Goal: Task Accomplishment & Management: Manage account settings

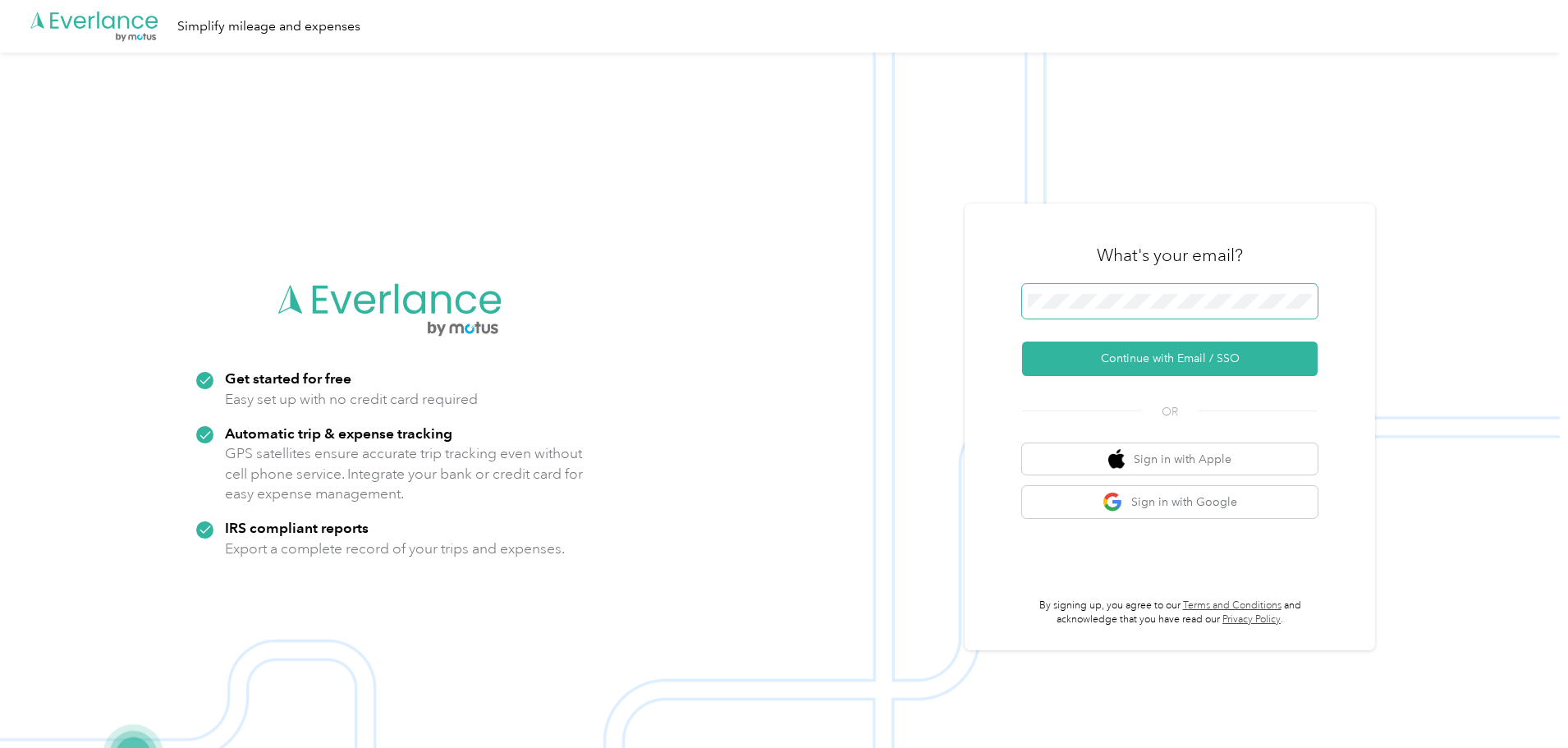
click at [1154, 291] on span at bounding box center [1170, 301] width 295 height 35
click at [1142, 354] on button "Continue with Email / SSO" at bounding box center [1170, 359] width 295 height 35
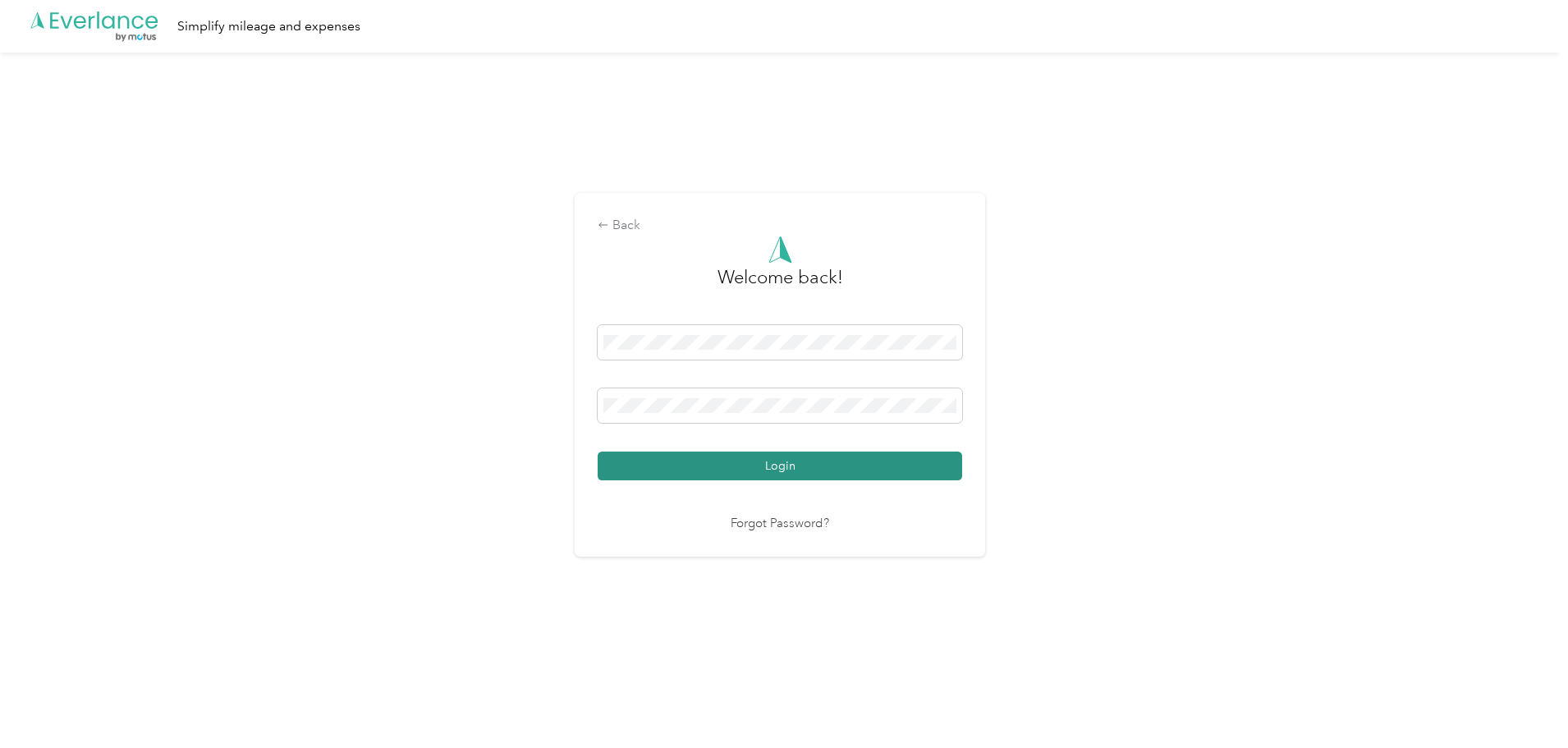
click at [765, 458] on button "Login" at bounding box center [780, 466] width 364 height 29
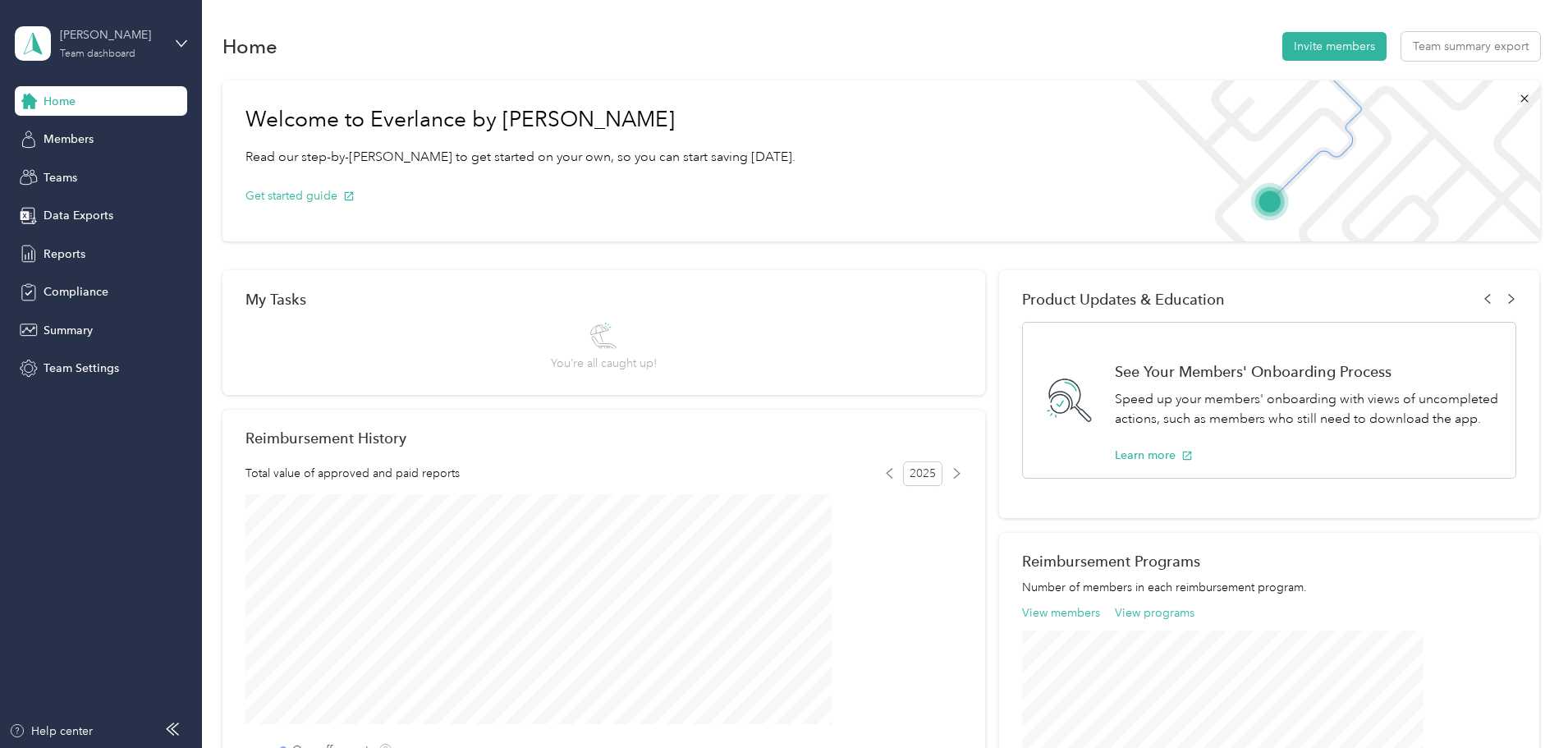
click at [80, 46] on div "[PERSON_NAME] Team dashboard" at bounding box center [110, 42] width 103 height 33
click at [77, 169] on div "Personal dashboard" at bounding box center [82, 172] width 104 height 17
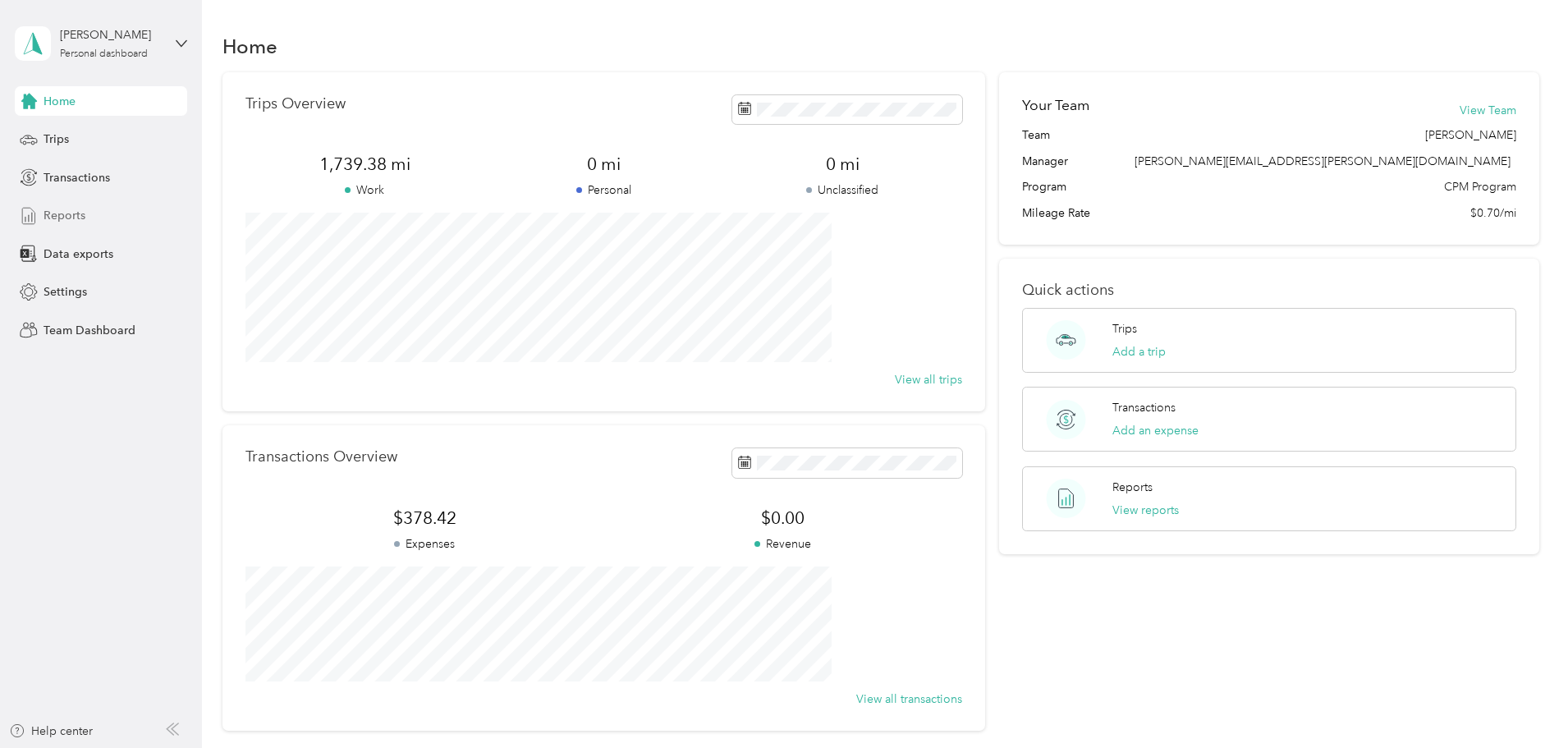
click at [64, 214] on span "Reports" at bounding box center [64, 216] width 42 height 17
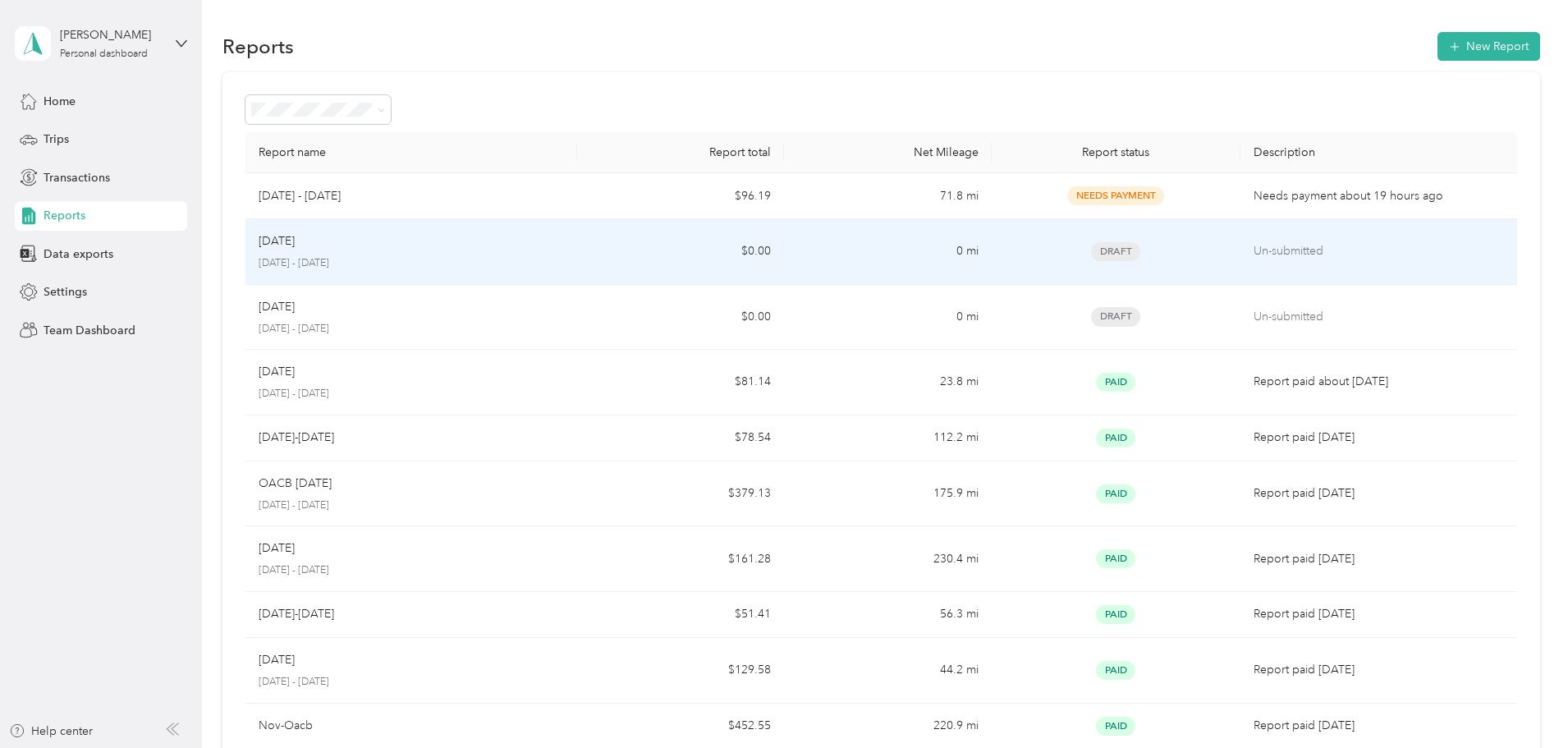
click at [1254, 247] on p "Un-submitted" at bounding box center [1378, 251] width 250 height 18
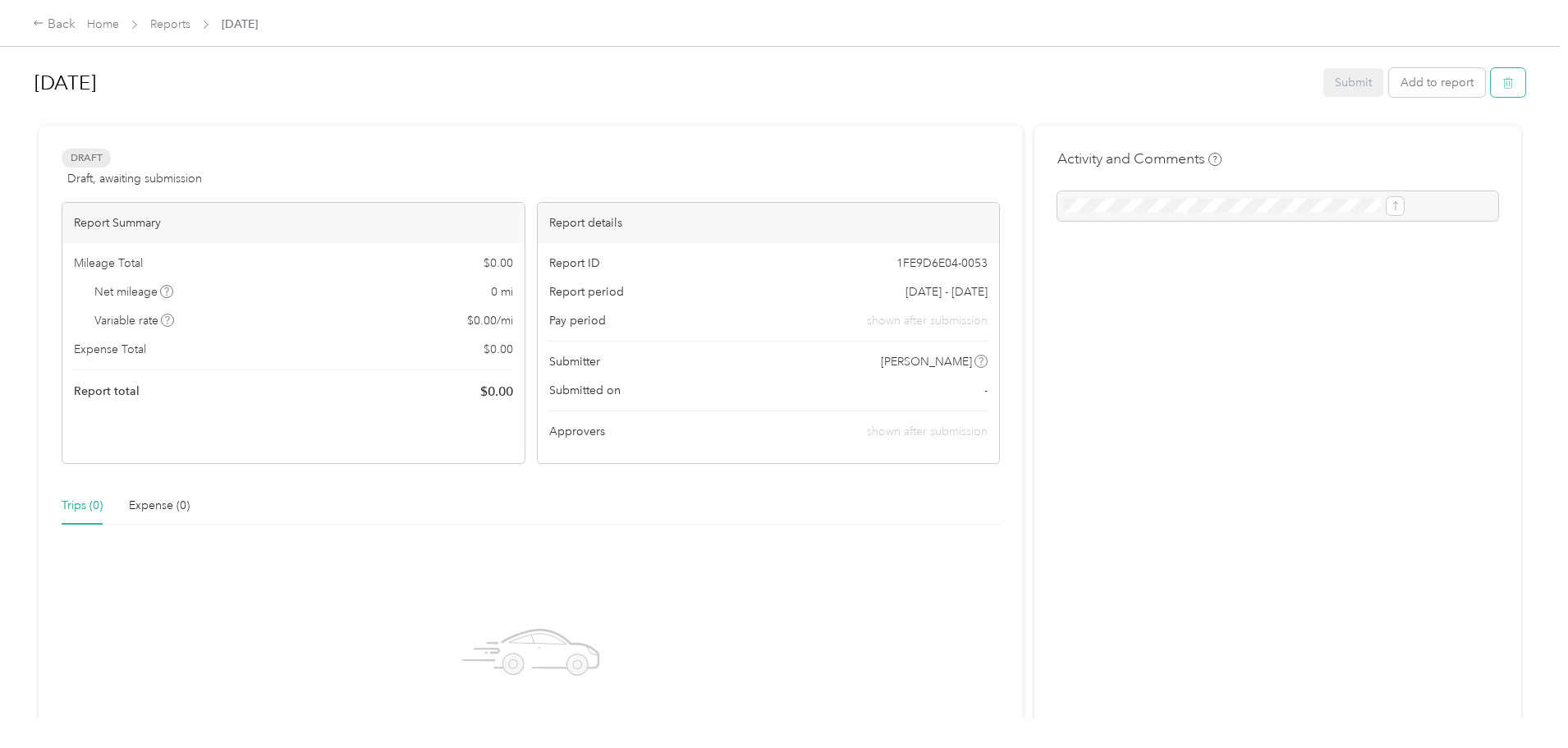
click at [1490, 87] on button "button" at bounding box center [1508, 82] width 35 height 29
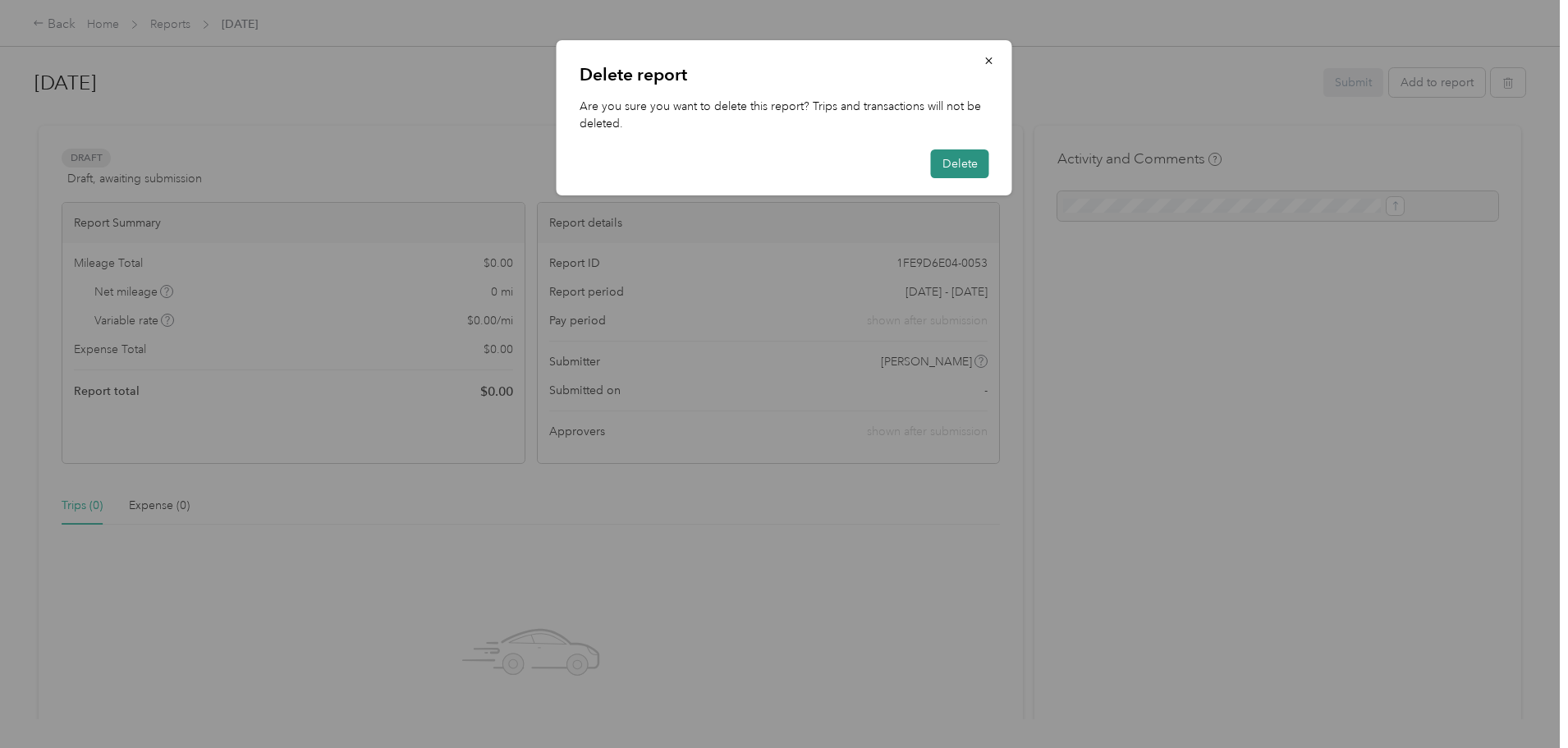
click at [968, 168] on button "Delete" at bounding box center [960, 164] width 59 height 29
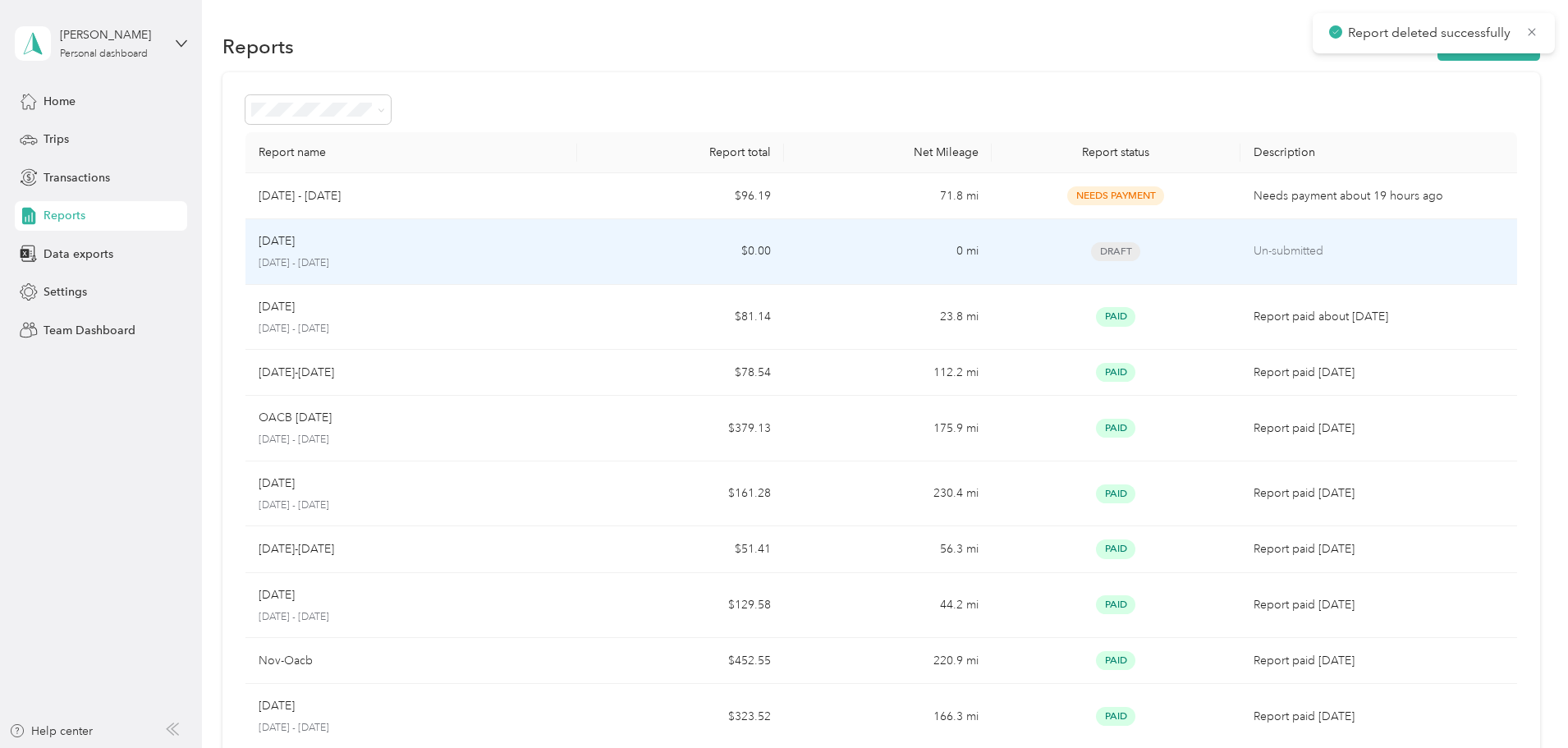
click at [1253, 252] on p "Un-submitted" at bounding box center [1378, 251] width 250 height 18
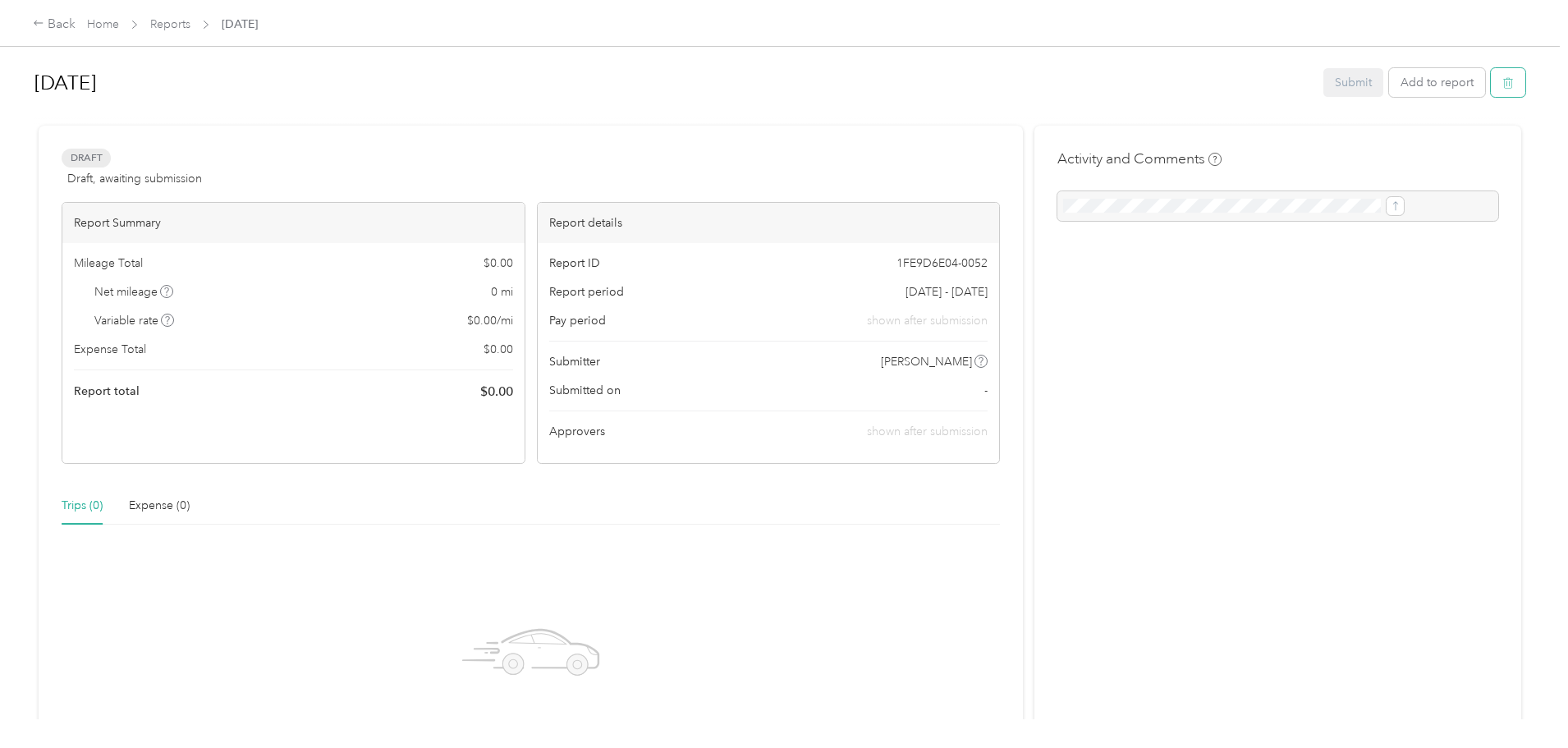
click at [1490, 77] on button "button" at bounding box center [1508, 82] width 35 height 29
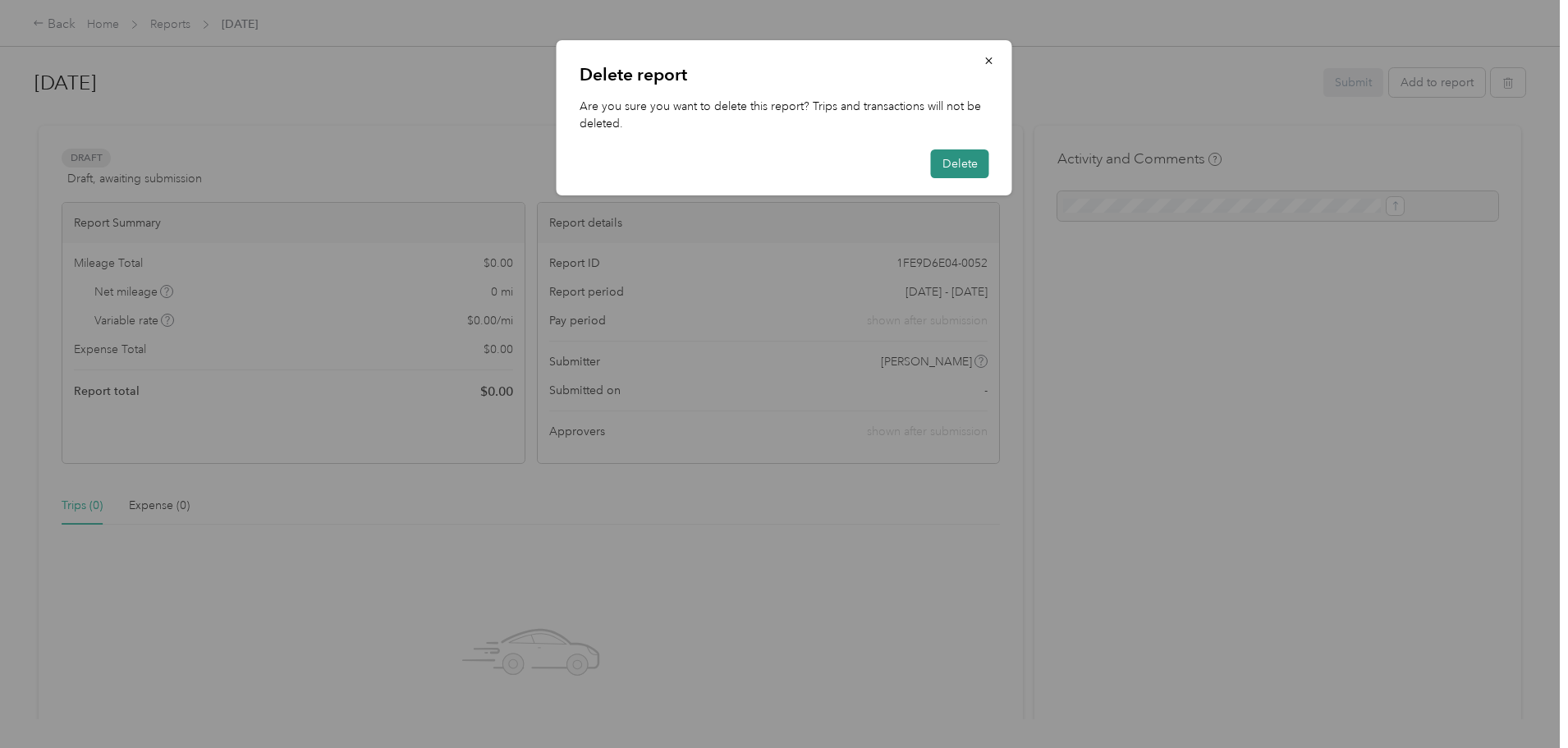
click at [957, 161] on button "Delete" at bounding box center [960, 164] width 59 height 29
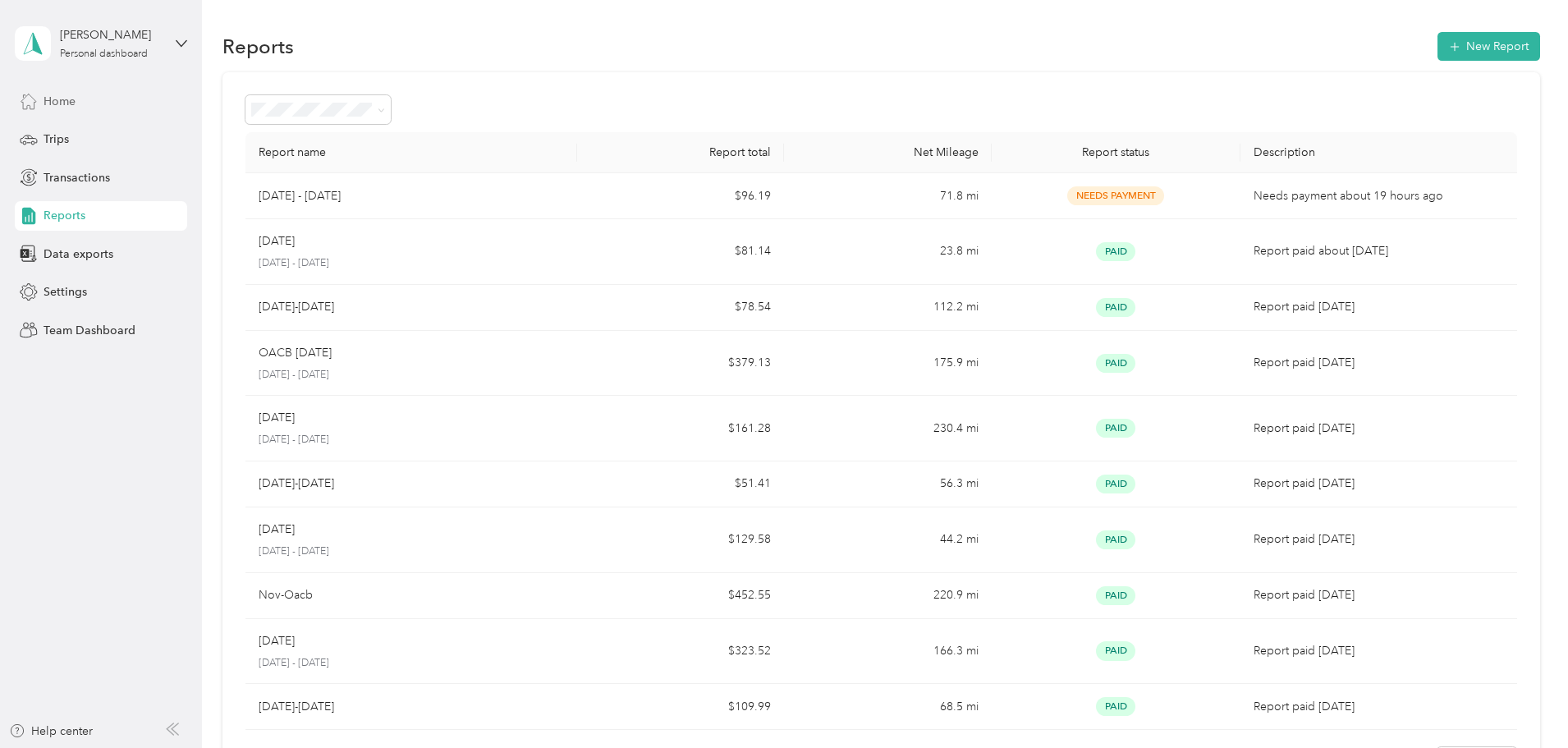
click at [84, 92] on div "Home" at bounding box center [101, 101] width 173 height 30
